Goal: Find specific fact

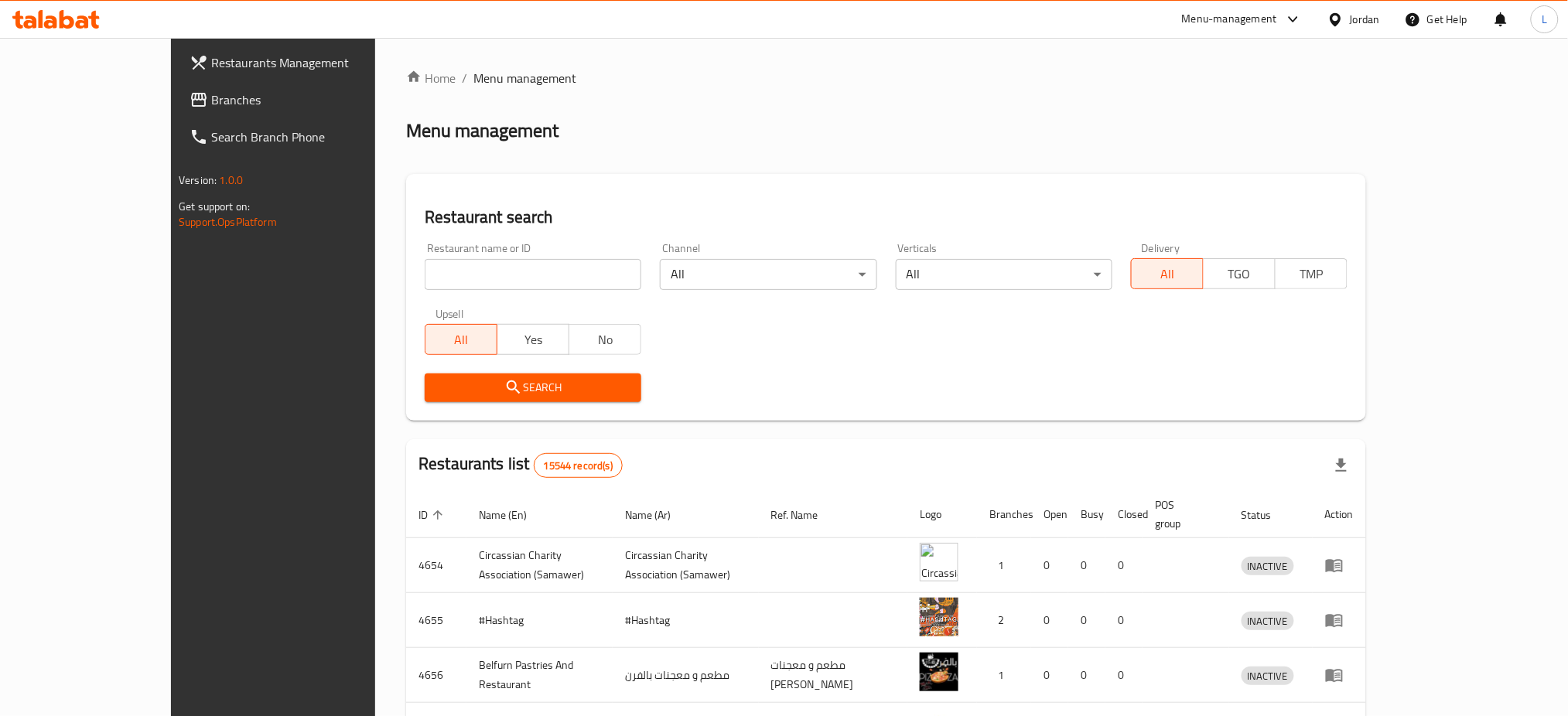
click at [440, 272] on input "search" at bounding box center [533, 274] width 216 height 31
type input "cashmere"
click at [504, 387] on icon "submit" at bounding box center [514, 388] width 19 height 19
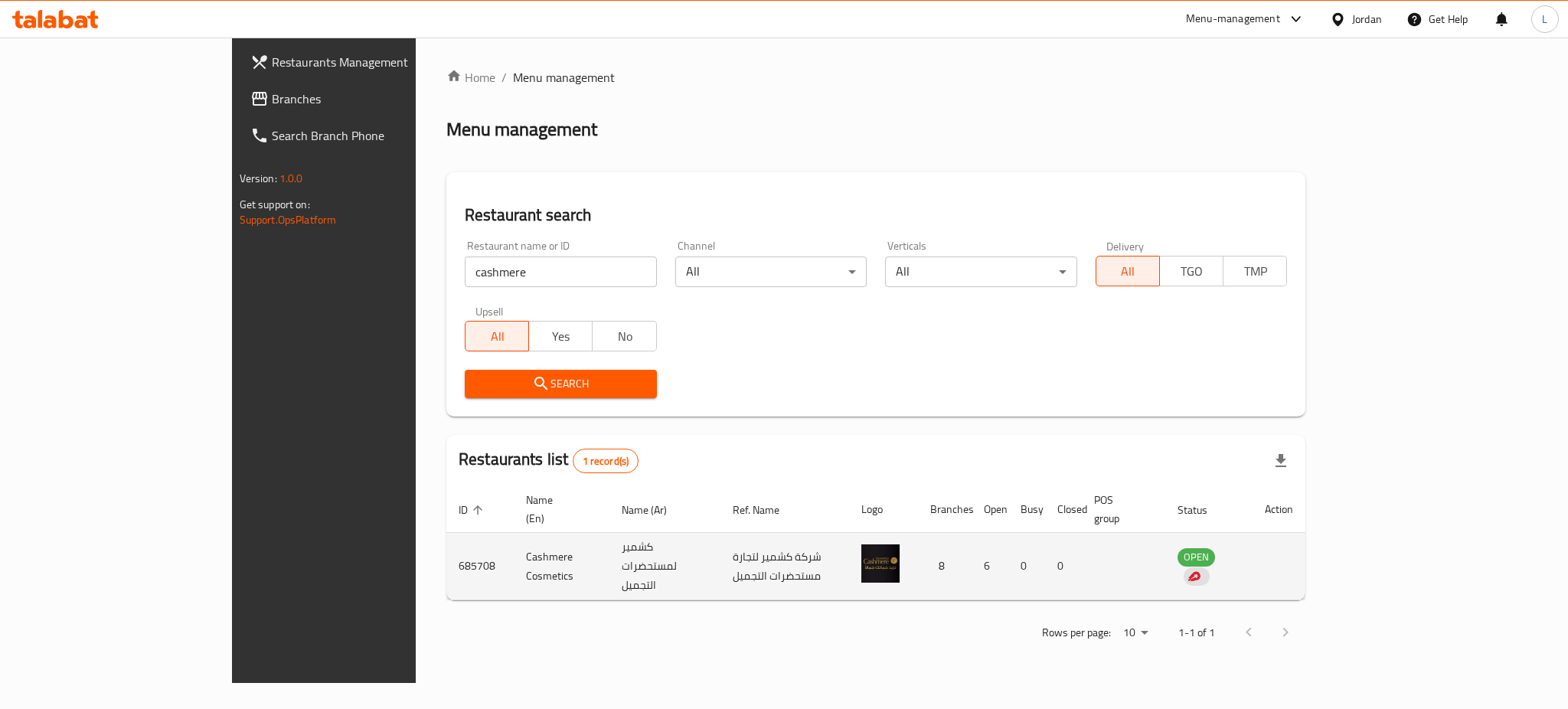
click at [446, 546] on td "685708" at bounding box center [480, 566] width 68 height 68
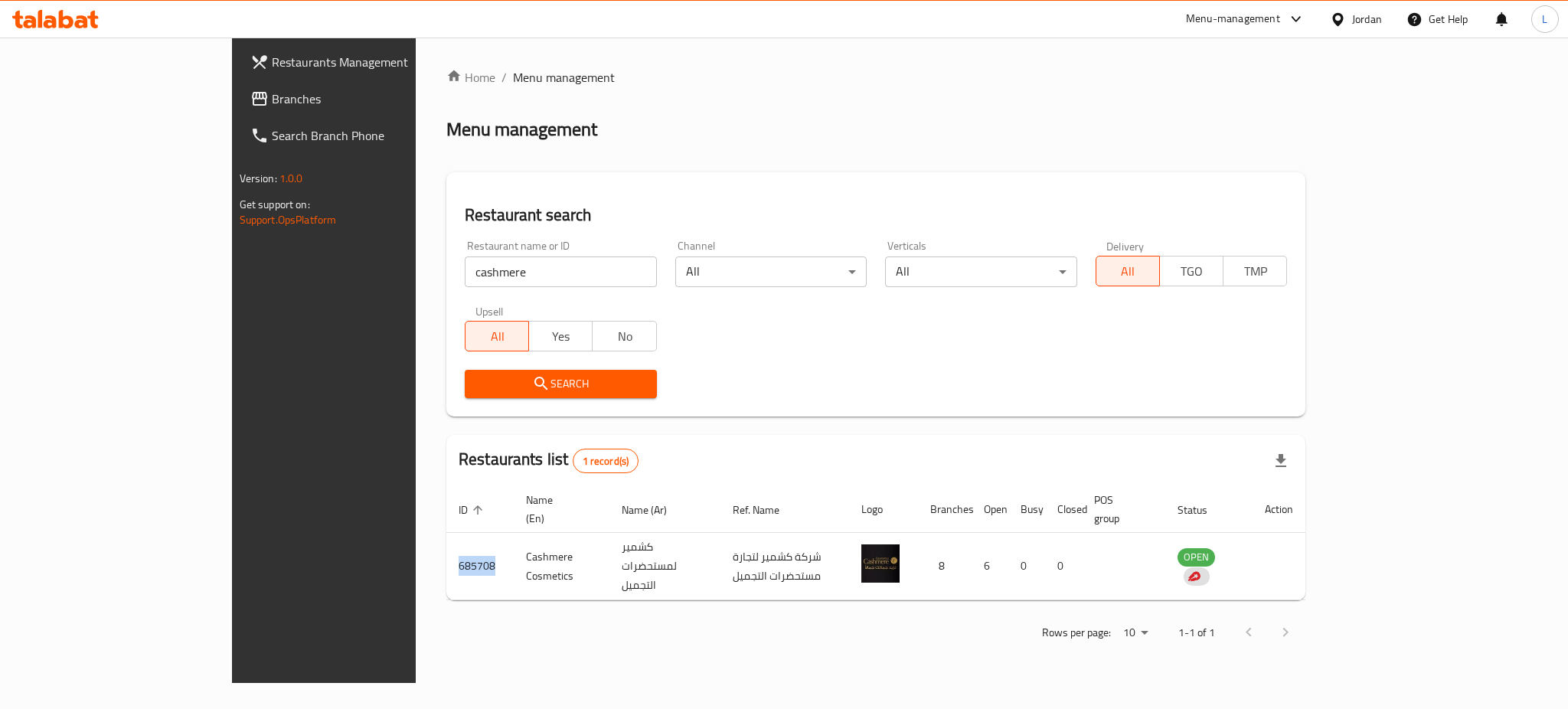
copy td "685708"
click at [1262, 23] on div "Menu-management" at bounding box center [1233, 19] width 94 height 19
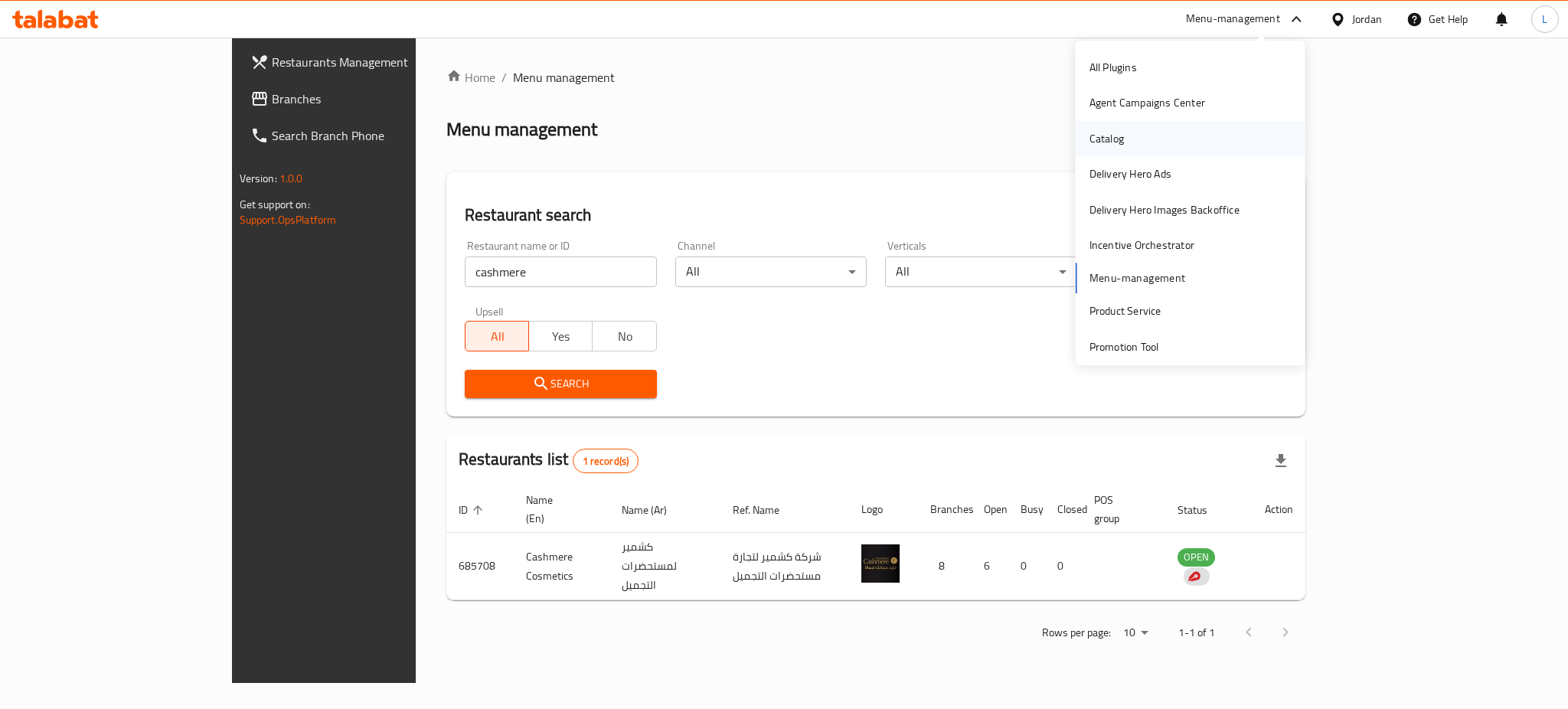
click at [1156, 146] on div "Catalog" at bounding box center [1190, 138] width 230 height 35
